Goal: Task Accomplishment & Management: Manage account settings

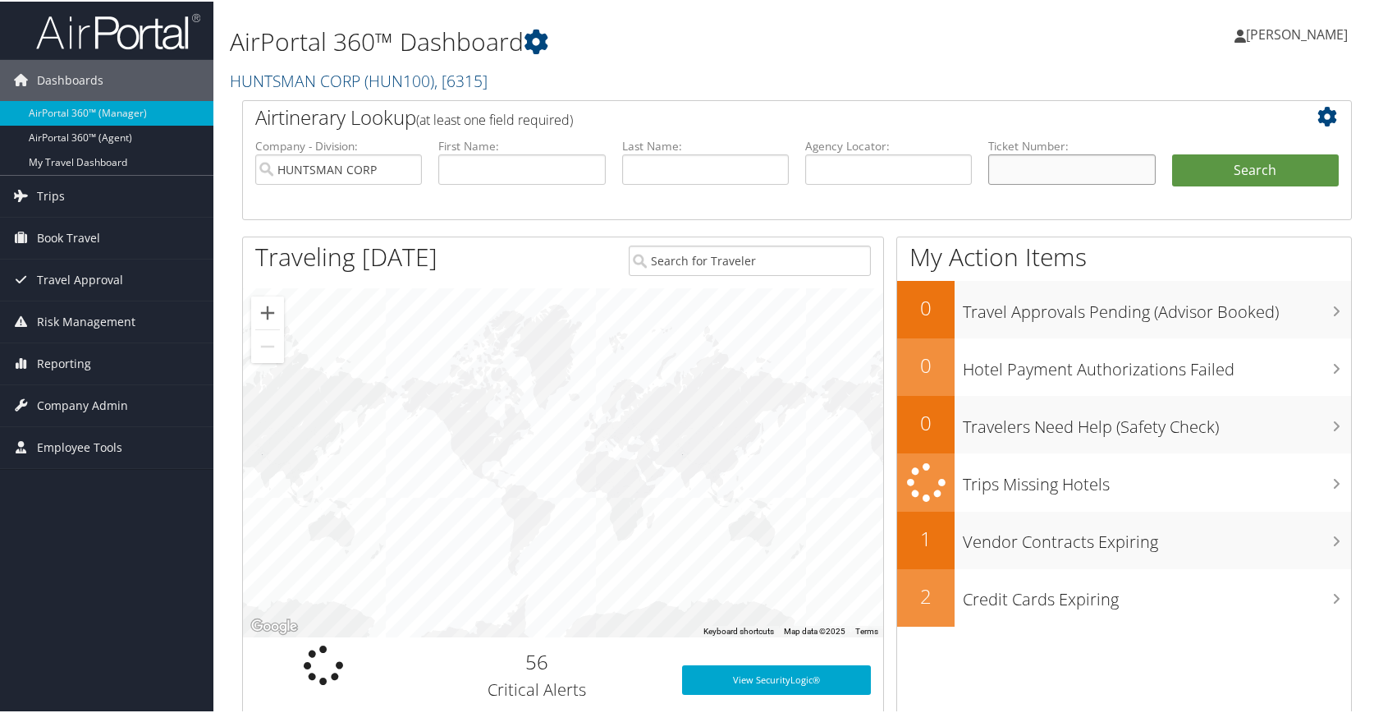
click at [1062, 173] on input "text" at bounding box center [1072, 168] width 167 height 30
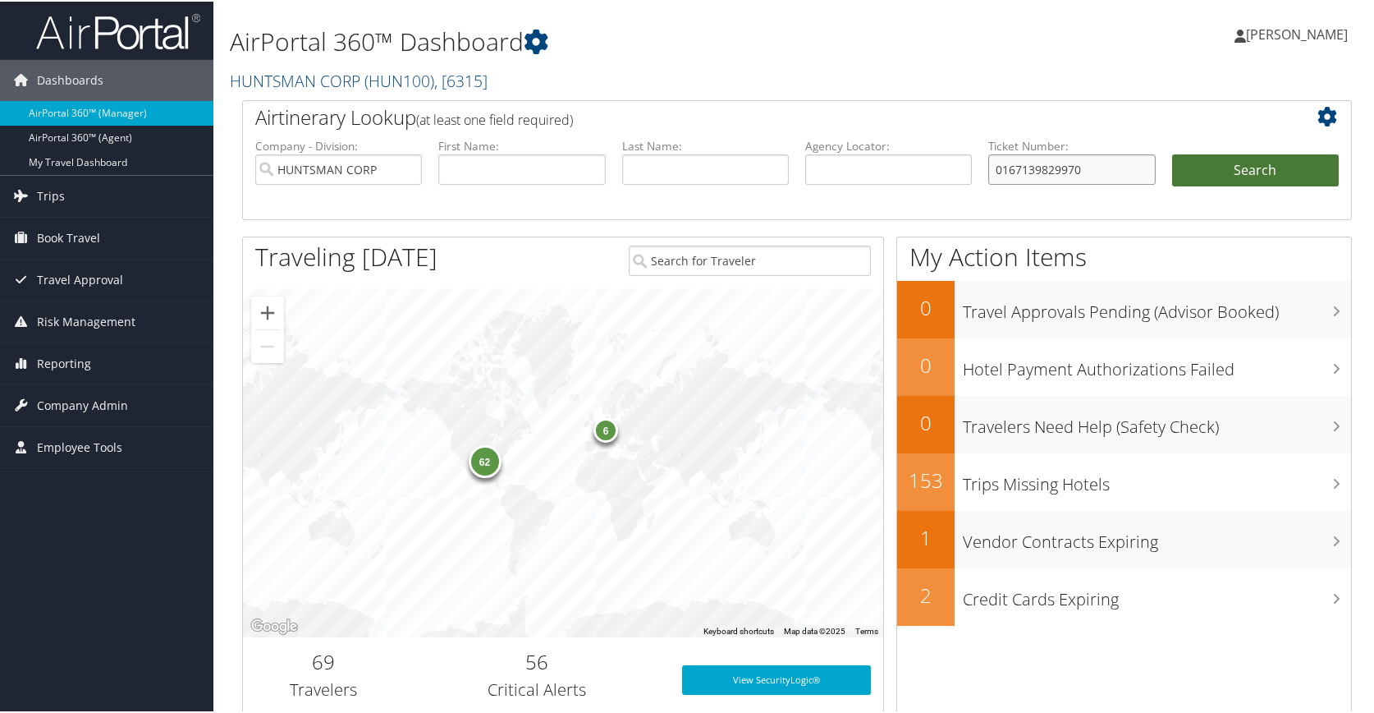
type input "0167139829970"
click at [1218, 170] on button "Search" at bounding box center [1255, 169] width 167 height 33
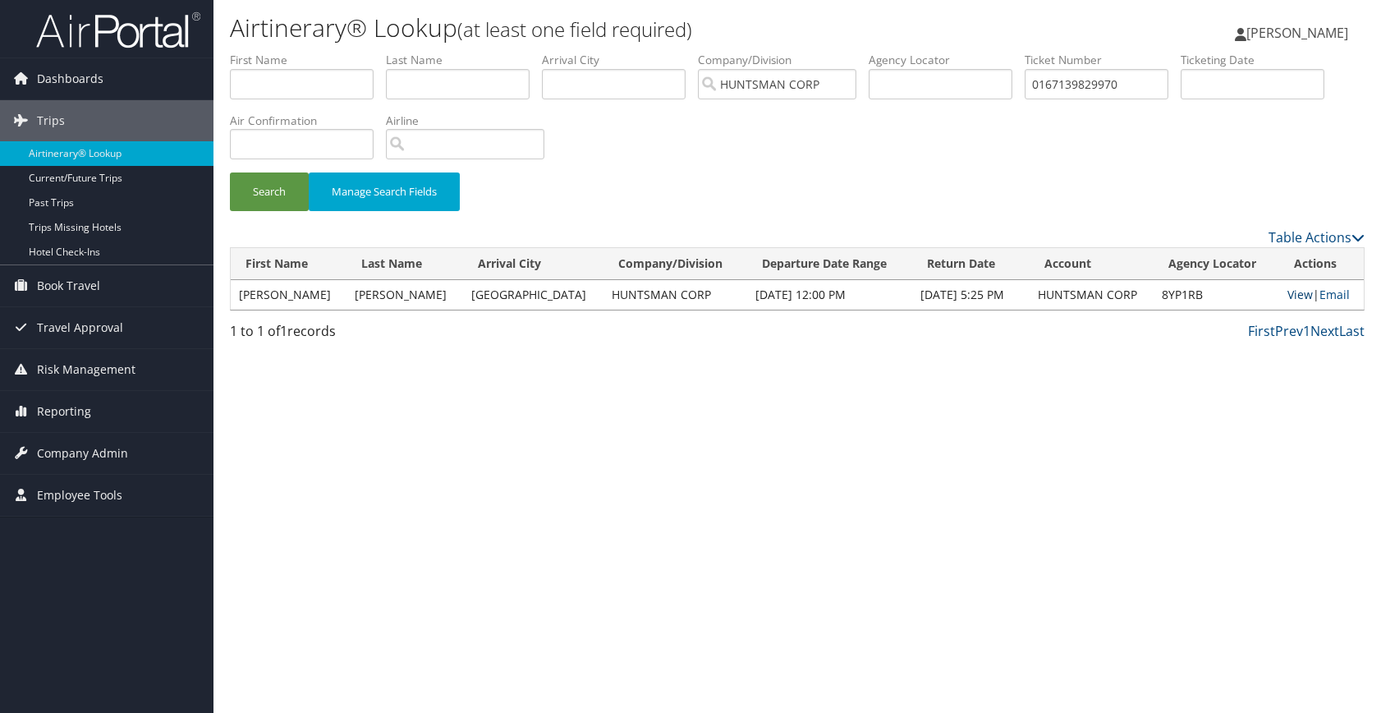
click at [1298, 295] on link "View" at bounding box center [1299, 295] width 25 height 16
drag, startPoint x: 1140, startPoint y: 84, endPoint x: 1025, endPoint y: 82, distance: 115.8
click at [1025, 52] on ul "First Name Last Name Departure City Arrival City Company/Division HUNTSMAN CORP…" at bounding box center [797, 52] width 1135 height 0
type input "0067309807939"
click at [264, 196] on button "Search" at bounding box center [269, 191] width 79 height 39
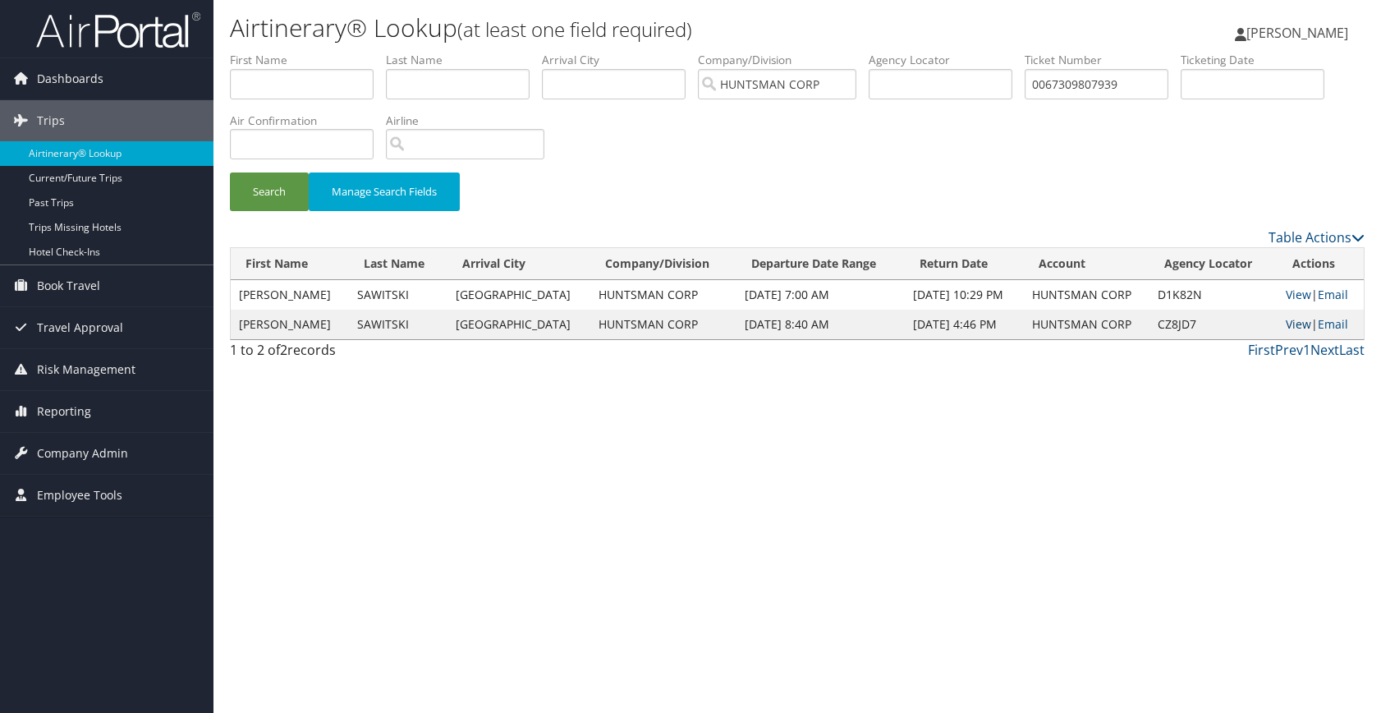
click at [1291, 325] on link "View" at bounding box center [1298, 324] width 25 height 16
click at [1295, 324] on link "View" at bounding box center [1298, 324] width 25 height 16
click at [71, 412] on span "Reporting" at bounding box center [64, 411] width 54 height 41
click at [86, 369] on span "Risk Management" at bounding box center [86, 369] width 99 height 41
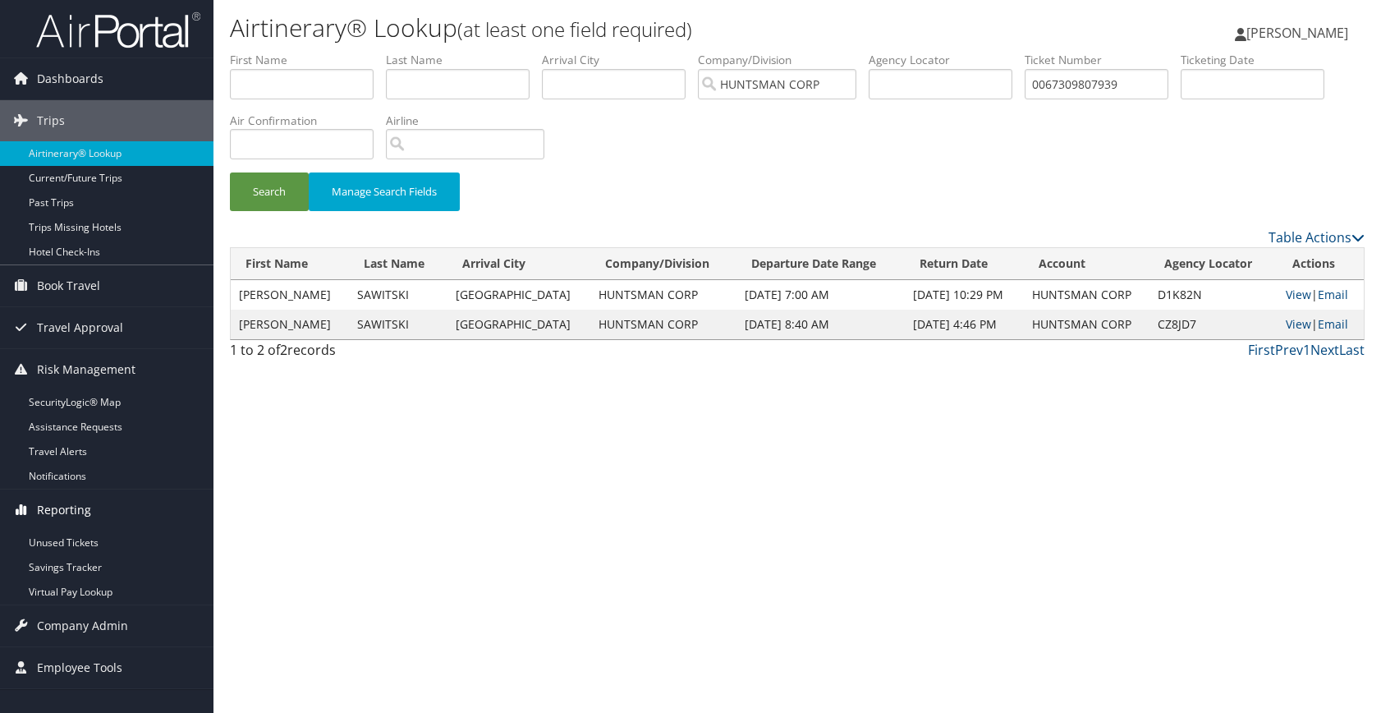
click at [60, 502] on span "Reporting" at bounding box center [64, 509] width 54 height 41
click at [71, 620] on span "Company Admin" at bounding box center [82, 625] width 91 height 41
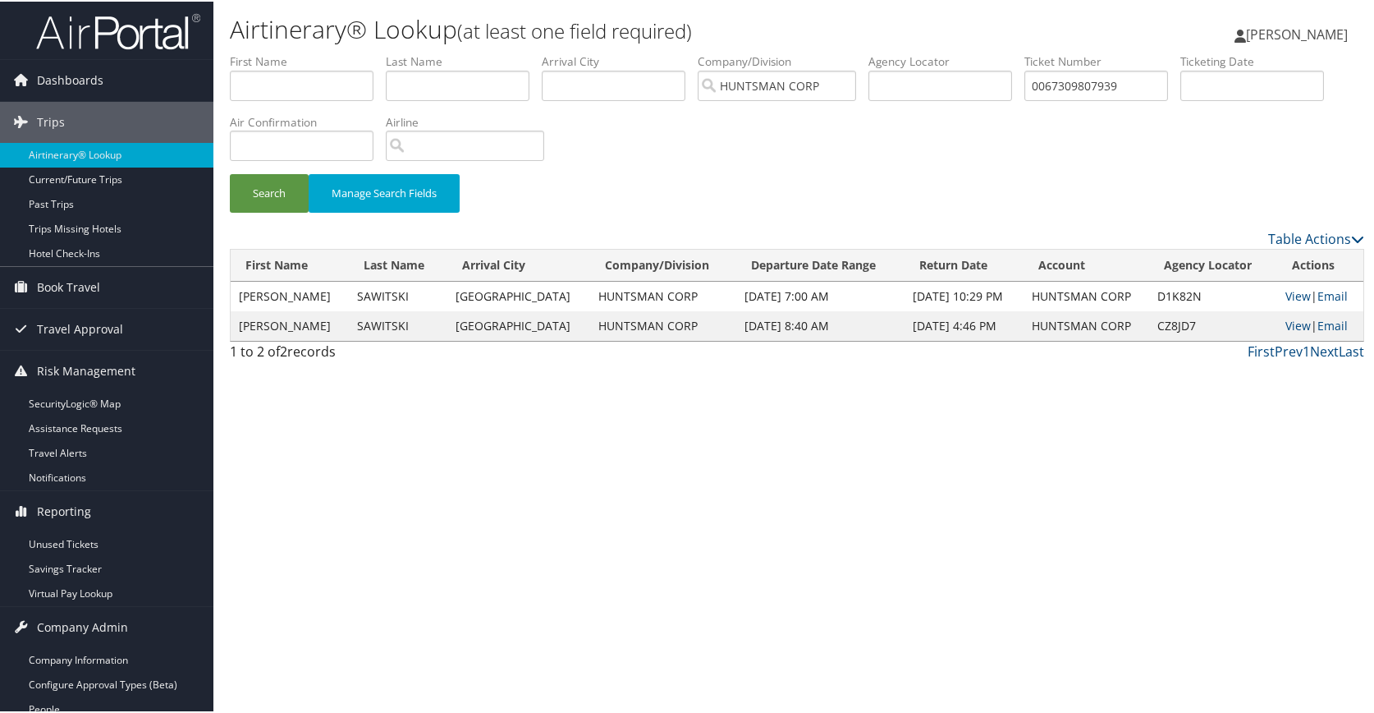
scroll to position [246, 0]
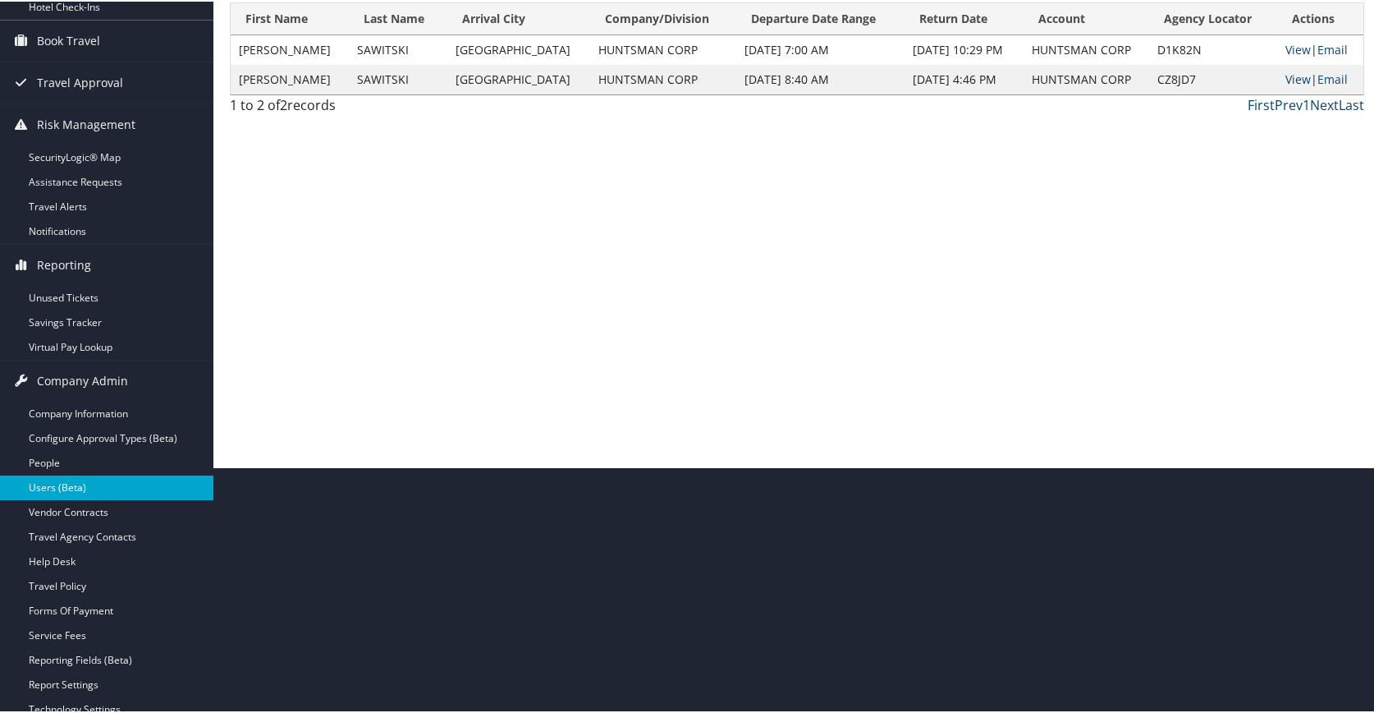
click at [41, 488] on link "Users (Beta)" at bounding box center [106, 486] width 213 height 25
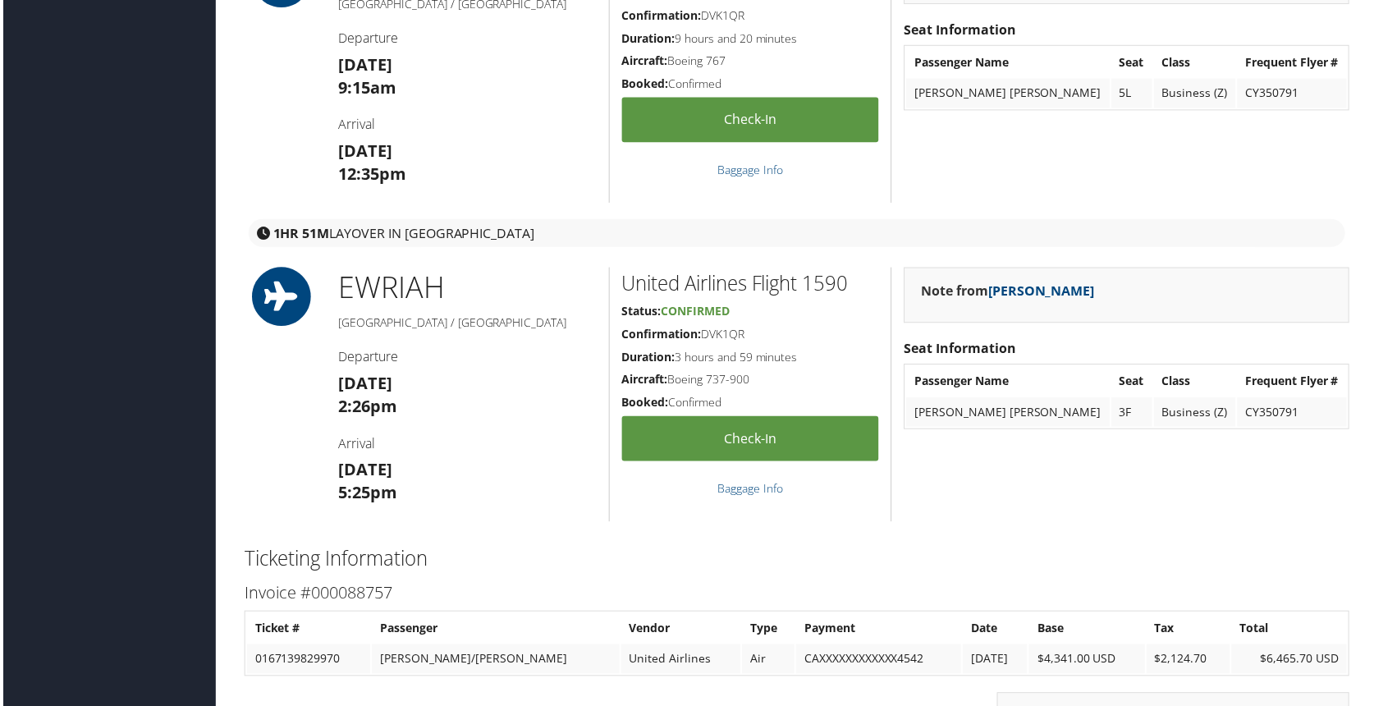
scroll to position [1314, 0]
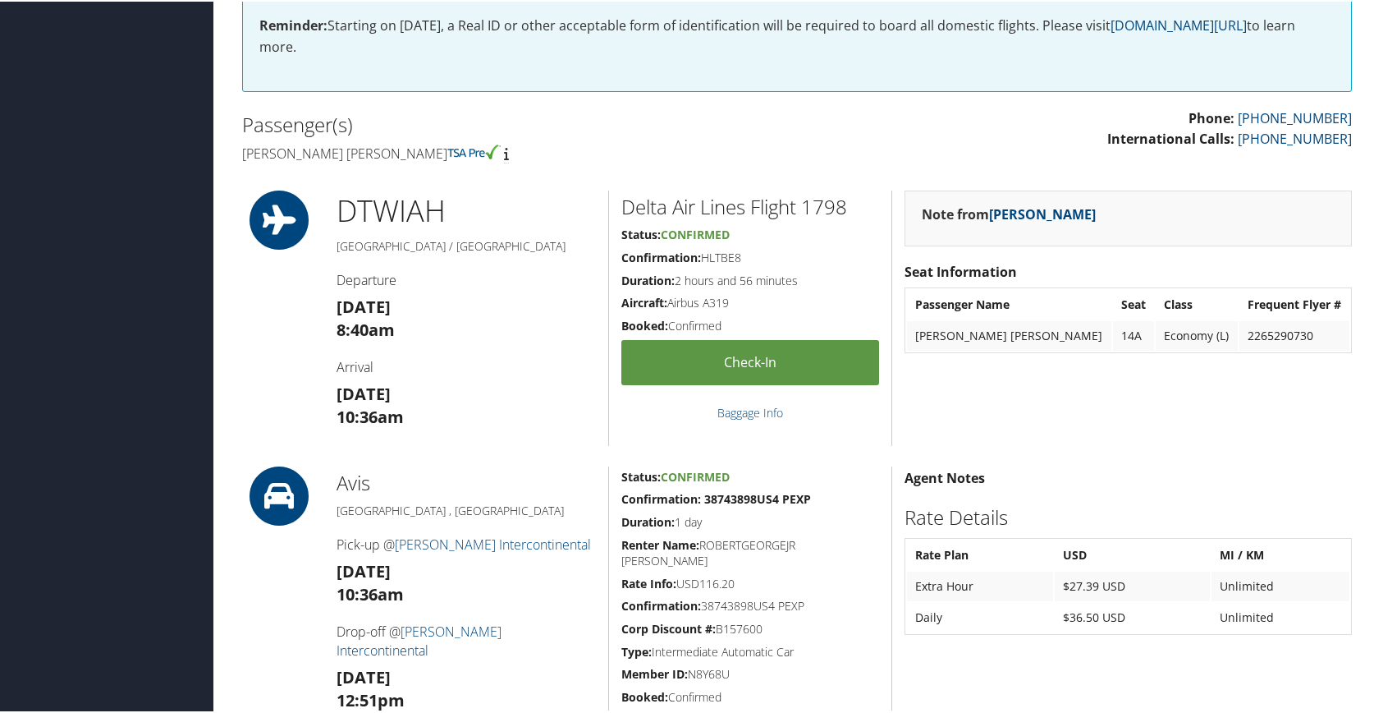
scroll to position [328, 0]
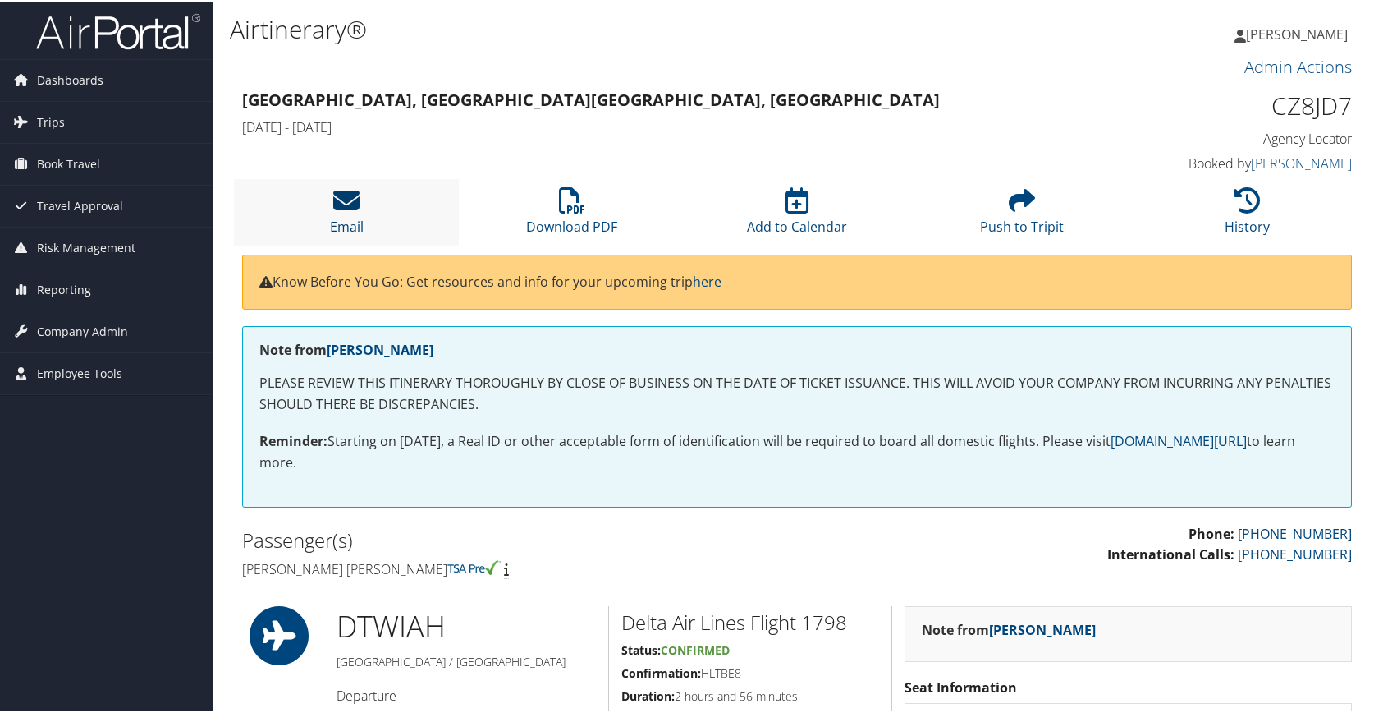
click at [350, 206] on icon at bounding box center [346, 199] width 26 height 26
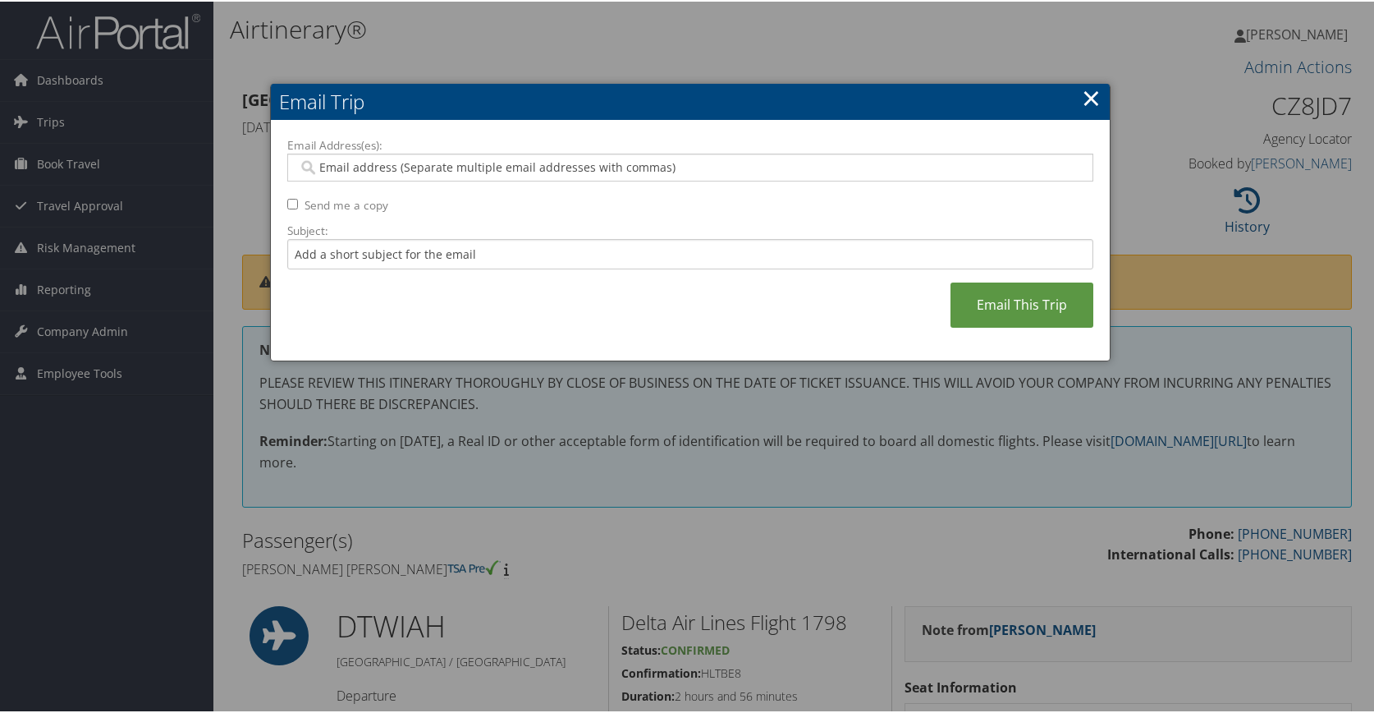
click at [344, 164] on input "Email Address(es):" at bounding box center [690, 166] width 784 height 16
type input "robert_g"
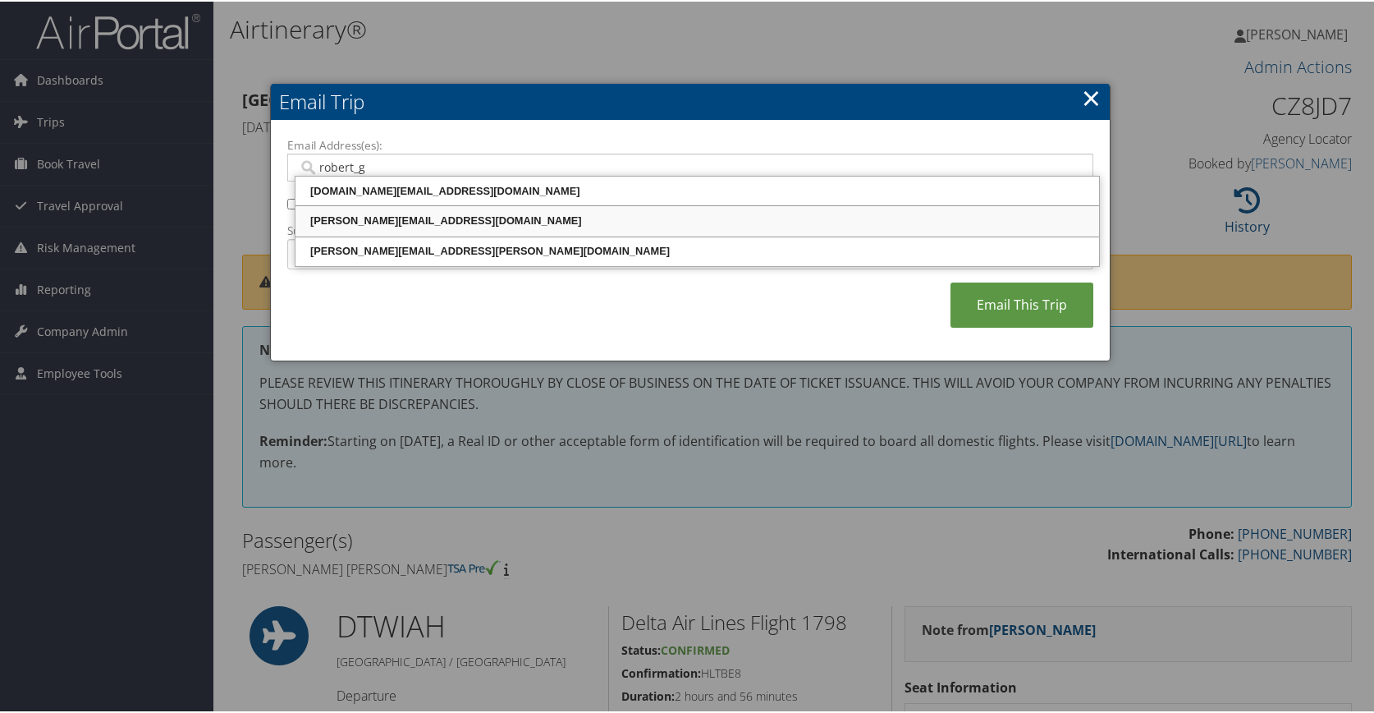
click at [448, 223] on div "ROBERT_G_SAWITSKI@HUNTSMAN.COM" at bounding box center [697, 219] width 799 height 16
type input "ROBERT_G_SAWITSKI@HUNTSMAN.COM"
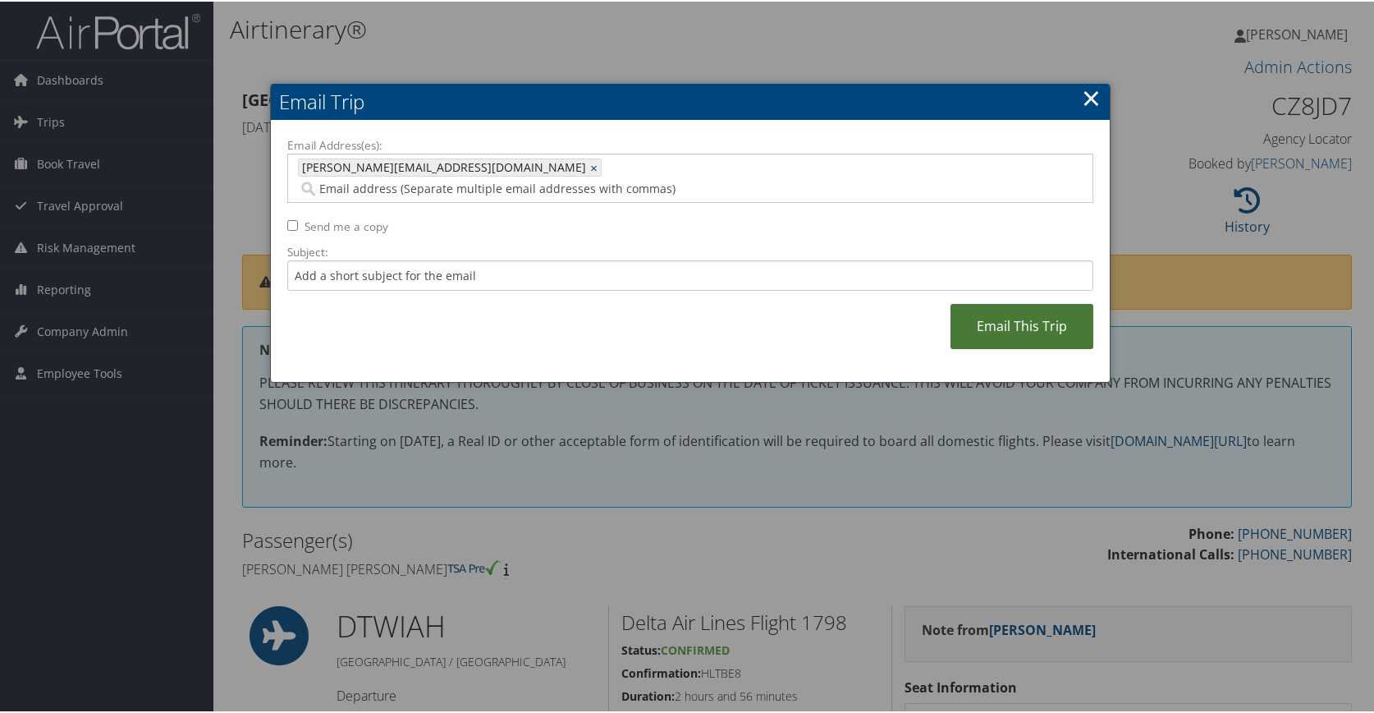
click at [1021, 304] on link "Email This Trip" at bounding box center [1022, 324] width 143 height 45
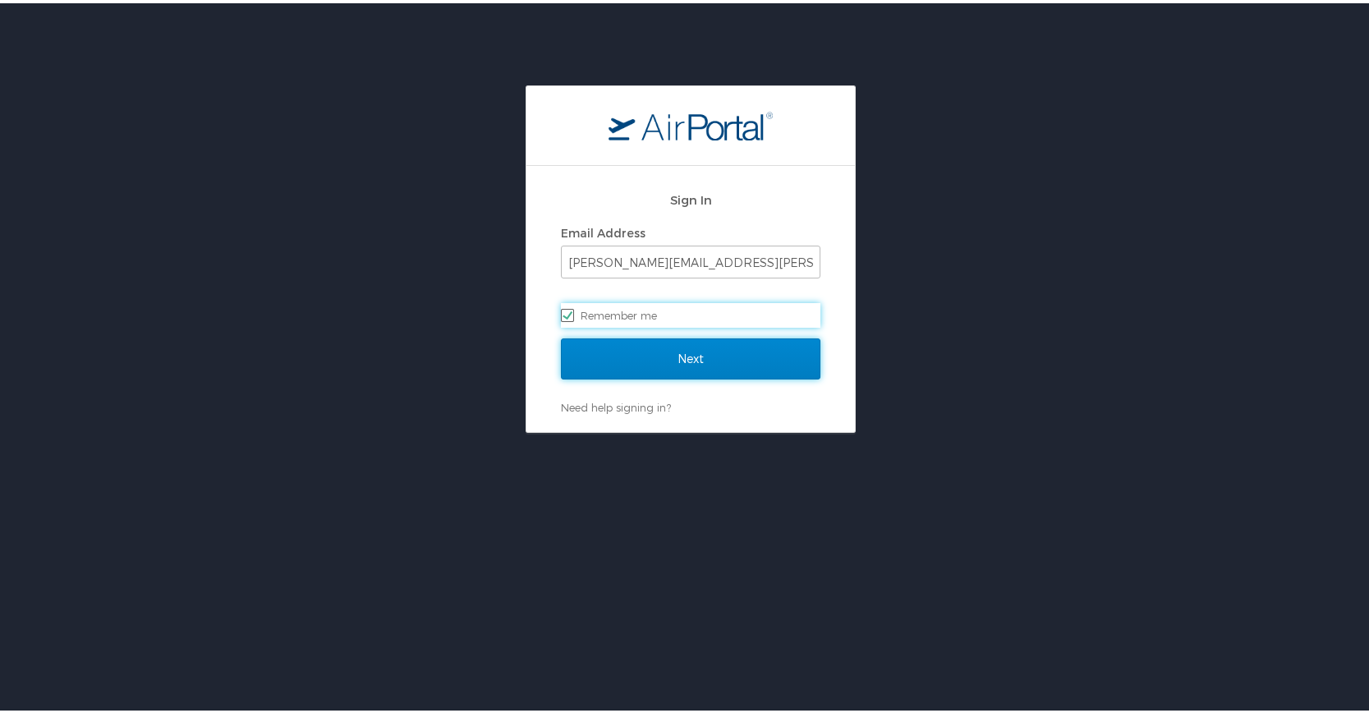
click at [669, 350] on input "Next" at bounding box center [690, 355] width 259 height 41
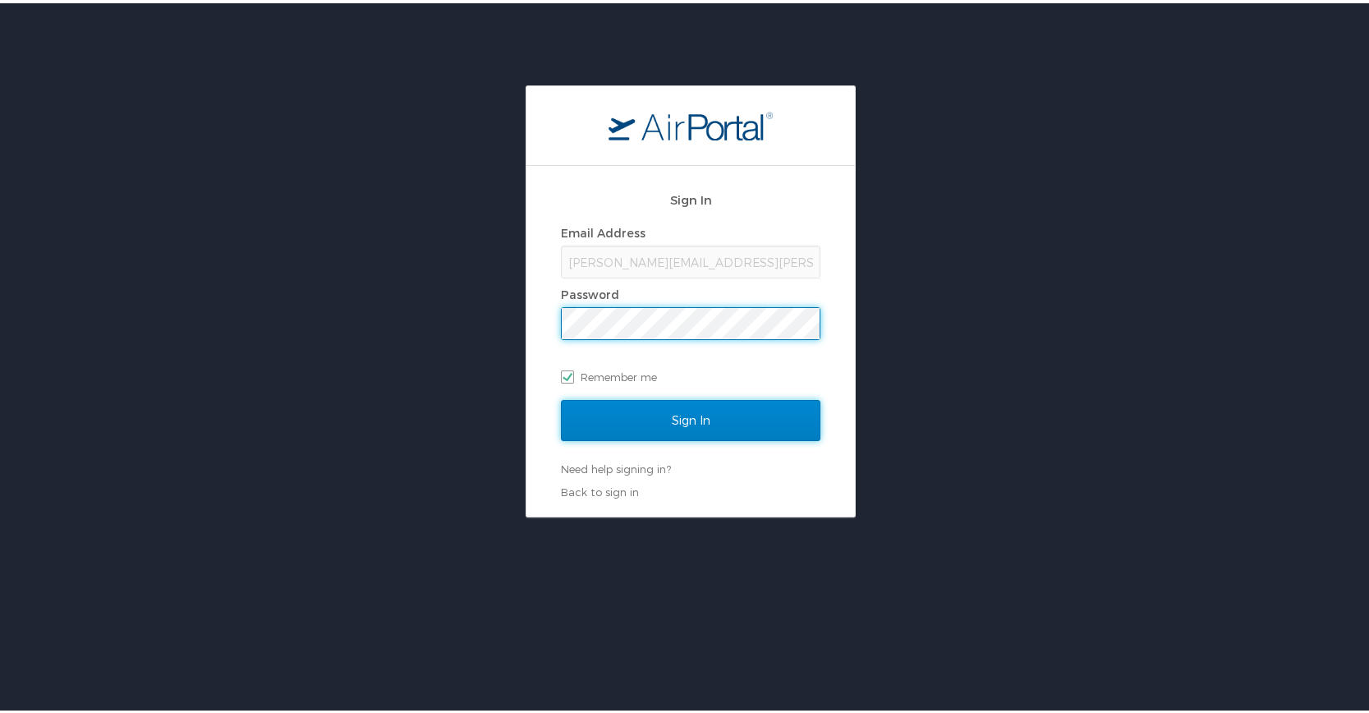
click at [686, 419] on input "Sign In" at bounding box center [690, 417] width 259 height 41
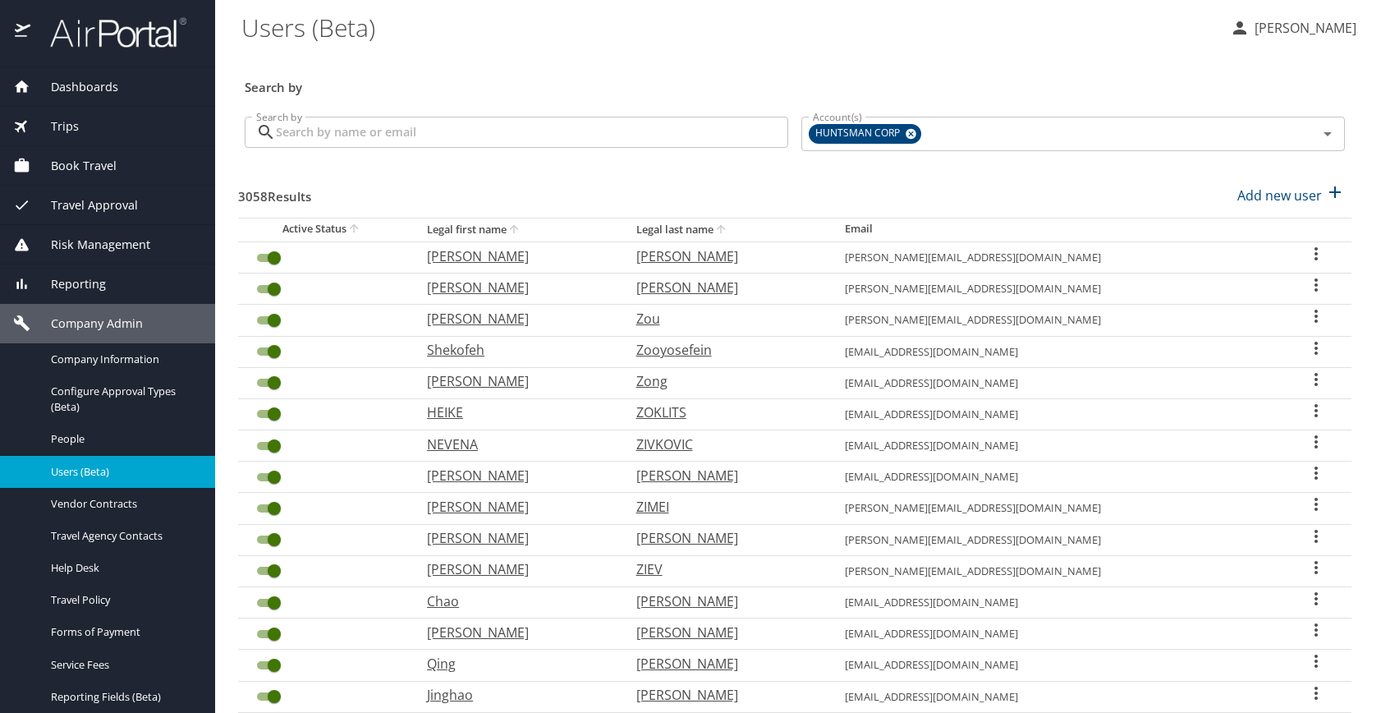
click at [402, 126] on input "Search by" at bounding box center [532, 132] width 512 height 31
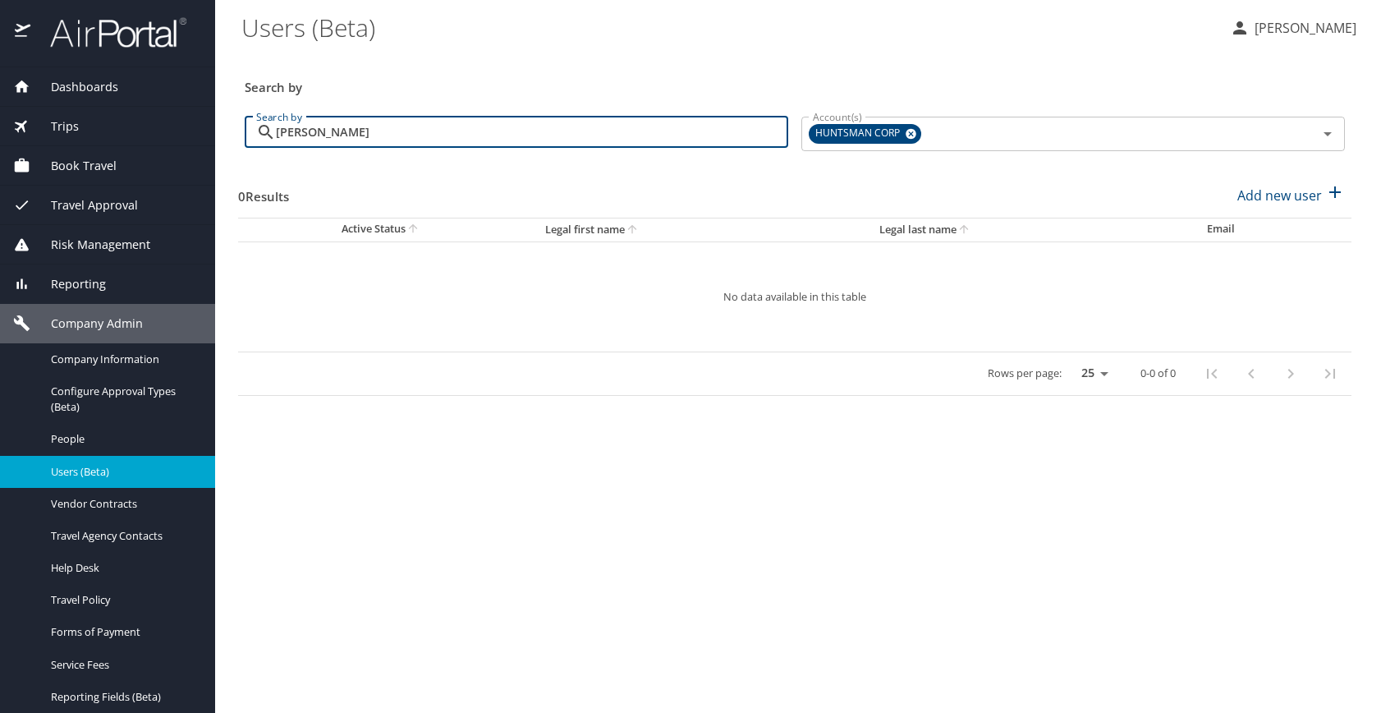
type input "[PERSON_NAME]"
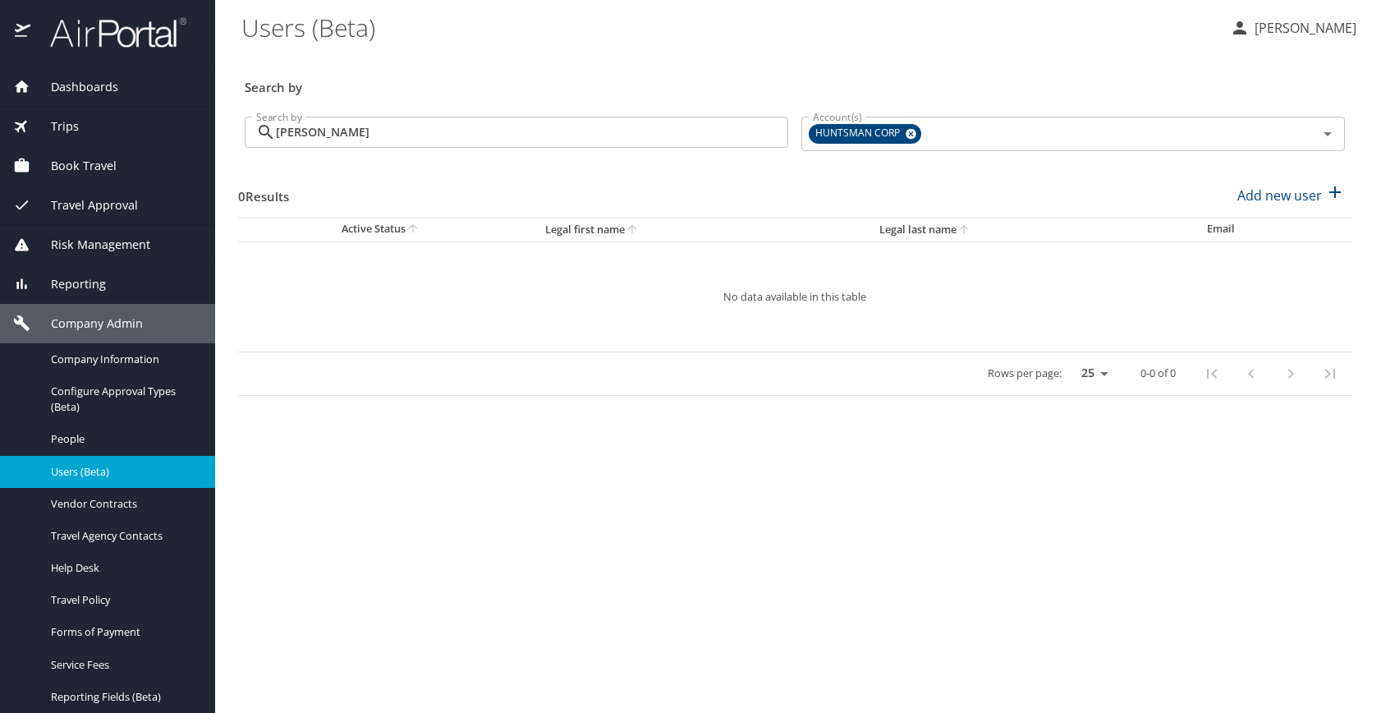
drag, startPoint x: 399, startPoint y: 518, endPoint x: 411, endPoint y: 502, distance: 20.5
click at [400, 517] on main "Users (Beta) [PERSON_NAME] Search by Search by [PERSON_NAME] Search by Account(…" at bounding box center [798, 356] width 1166 height 713
